Goal: Find specific page/section: Find specific page/section

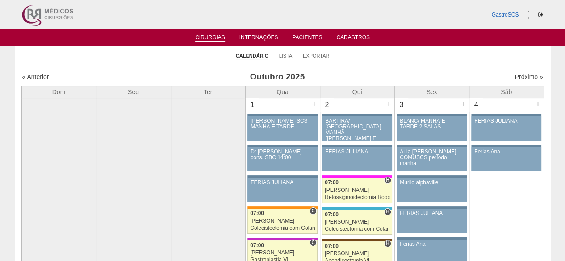
click at [259, 59] on li "Calendário" at bounding box center [252, 55] width 33 height 13
click at [292, 55] on ul "Calendário Lista Exportar" at bounding box center [283, 55] width 536 height 19
click at [281, 55] on link "Lista" at bounding box center [285, 56] width 13 height 7
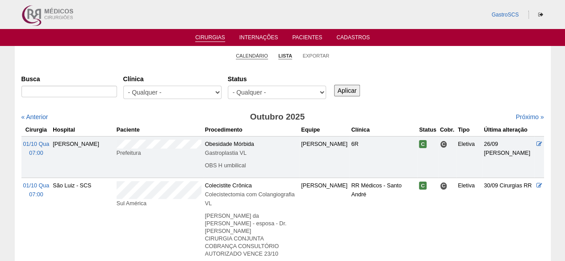
click at [262, 58] on link "Calendário" at bounding box center [252, 56] width 32 height 7
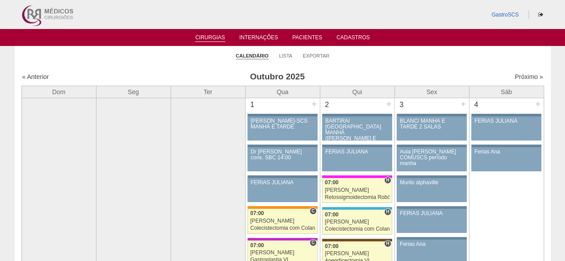
click at [257, 55] on link "Calendário" at bounding box center [252, 56] width 33 height 7
click at [289, 54] on link "Lista" at bounding box center [285, 56] width 13 height 7
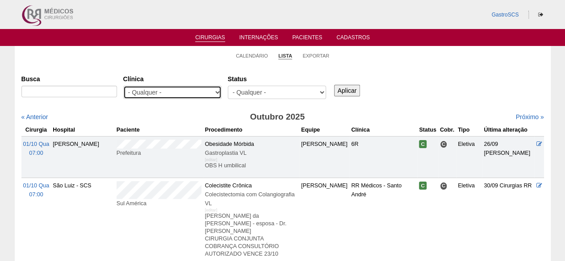
click at [193, 91] on select "- Qualquer - 6R Alphaville Assunção Bartira Brasil Christovão da Gama Cruz Azul…" at bounding box center [172, 92] width 98 height 13
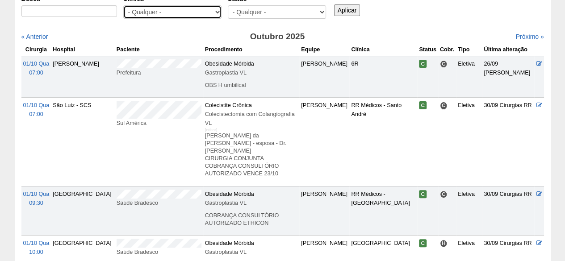
scroll to position [89, 0]
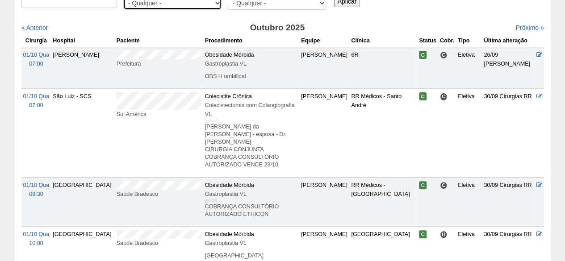
click at [193, 0] on select "- Qualquer - 6R Alphaville Assunção Bartira Brasil Christovão da Gama Cruz Azul…" at bounding box center [172, 2] width 98 height 13
select select "22"
click at [123, 0] on select "- Qualquer - 6R Alphaville Assunção Bartira Brasil Christovão da Gama Cruz Azul…" at bounding box center [172, 2] width 98 height 13
click at [340, 2] on input "Aplicar" at bounding box center [347, 2] width 26 height 12
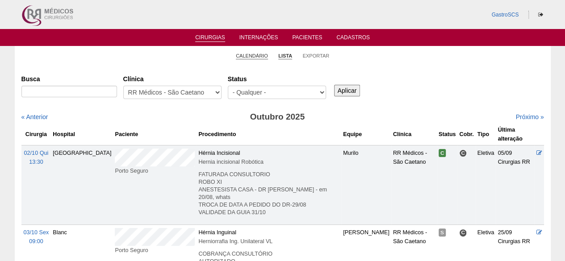
click at [258, 55] on link "Calendário" at bounding box center [252, 56] width 32 height 7
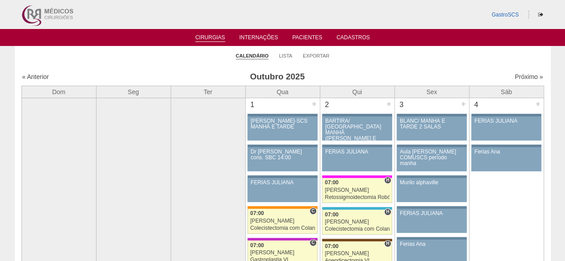
click at [284, 59] on li "Lista" at bounding box center [285, 55] width 13 height 13
click at [284, 55] on link "Lista" at bounding box center [285, 56] width 13 height 7
